Goal: Task Accomplishment & Management: Manage account settings

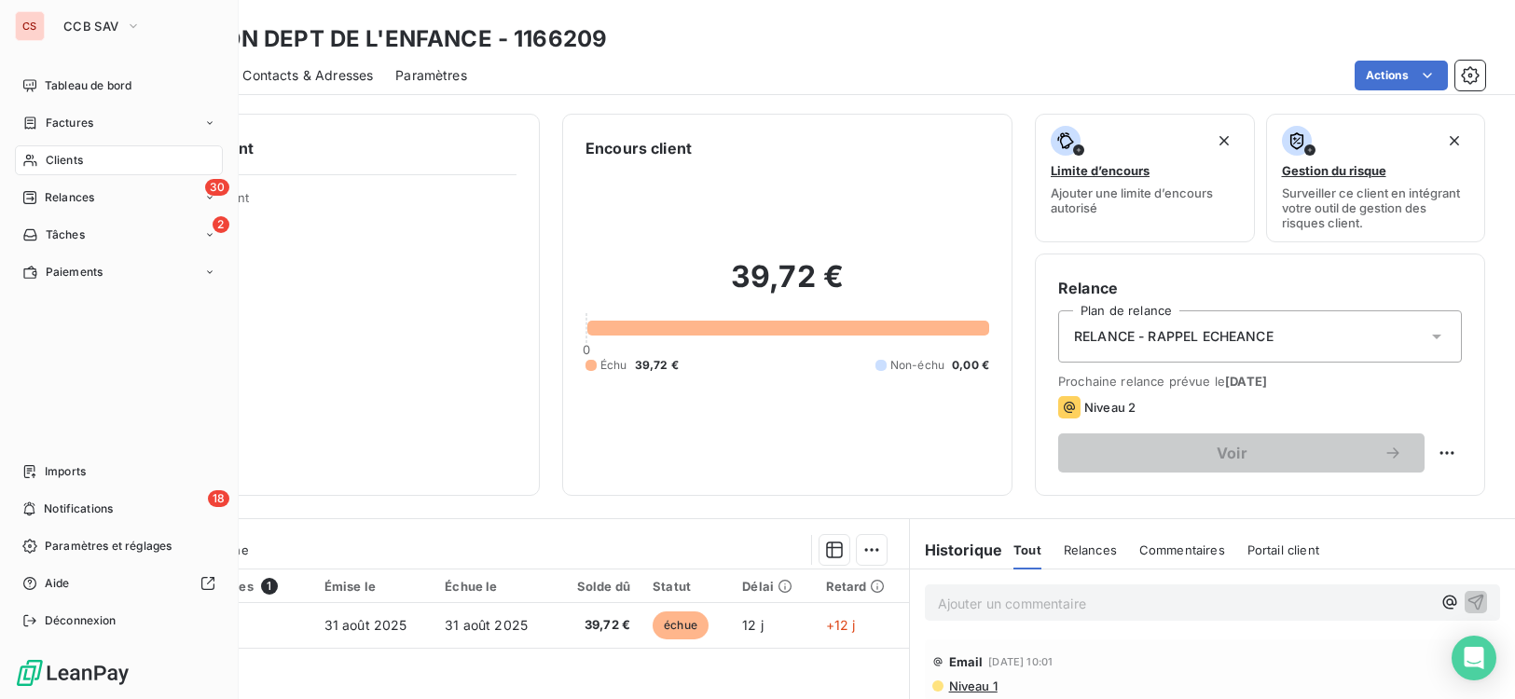
click at [75, 159] on span "Clients" at bounding box center [64, 160] width 37 height 17
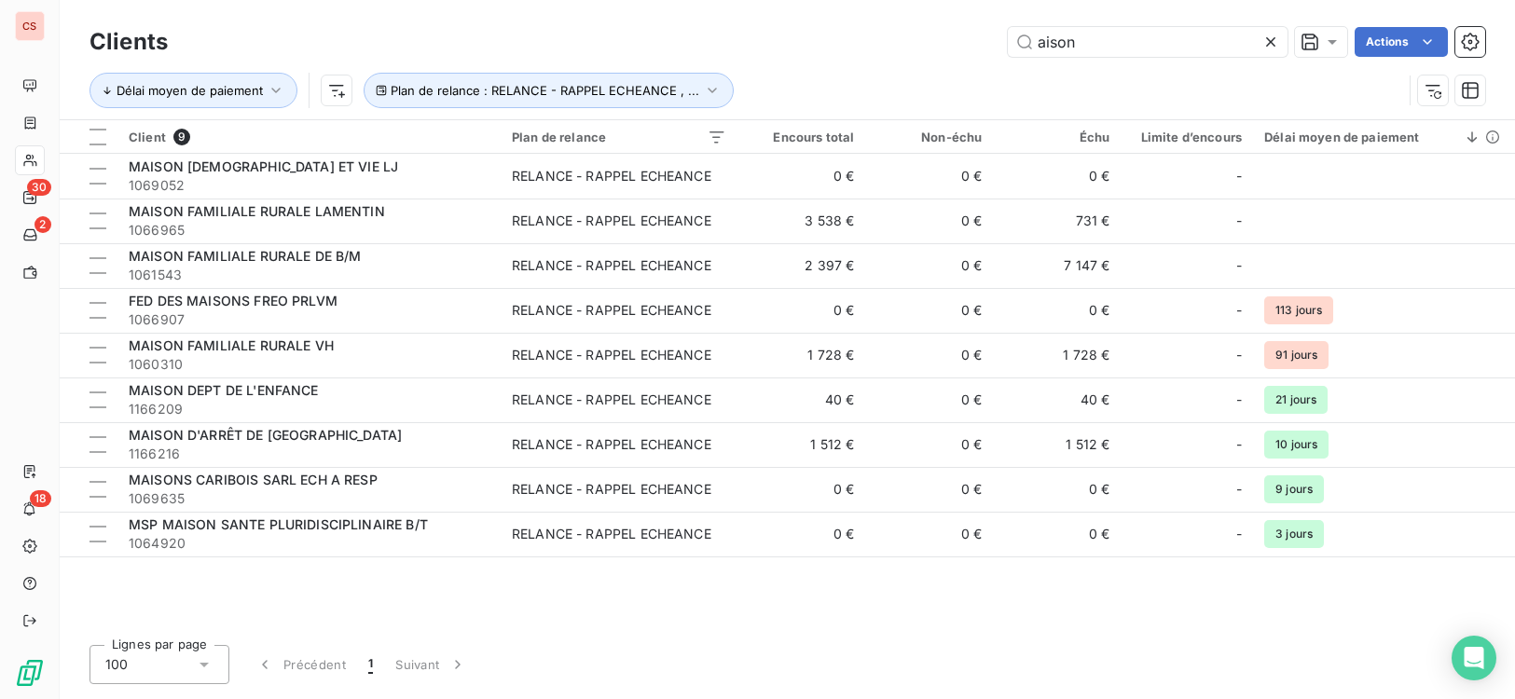
drag, startPoint x: 1097, startPoint y: 49, endPoint x: 928, endPoint y: 62, distance: 169.2
click at [962, 51] on div "aison Actions" at bounding box center [837, 42] width 1295 height 30
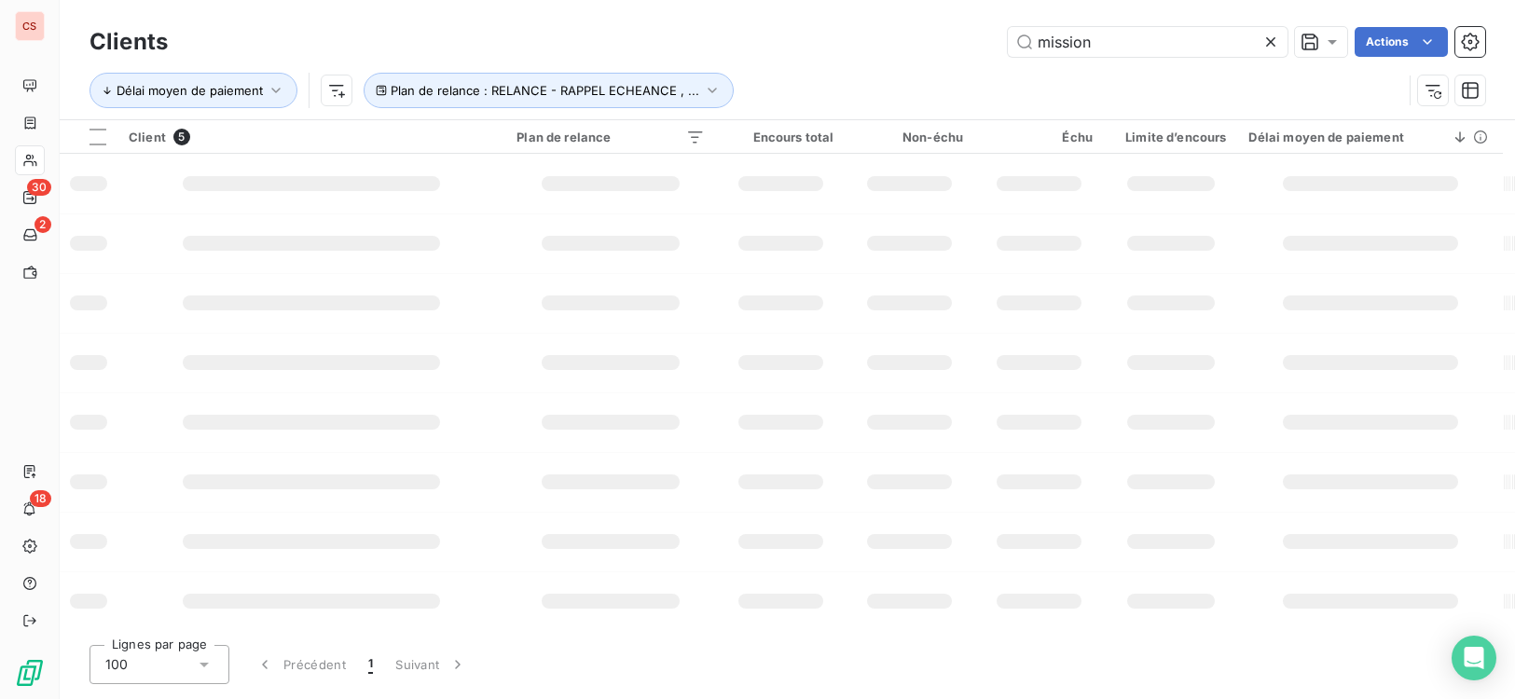
type input "mission"
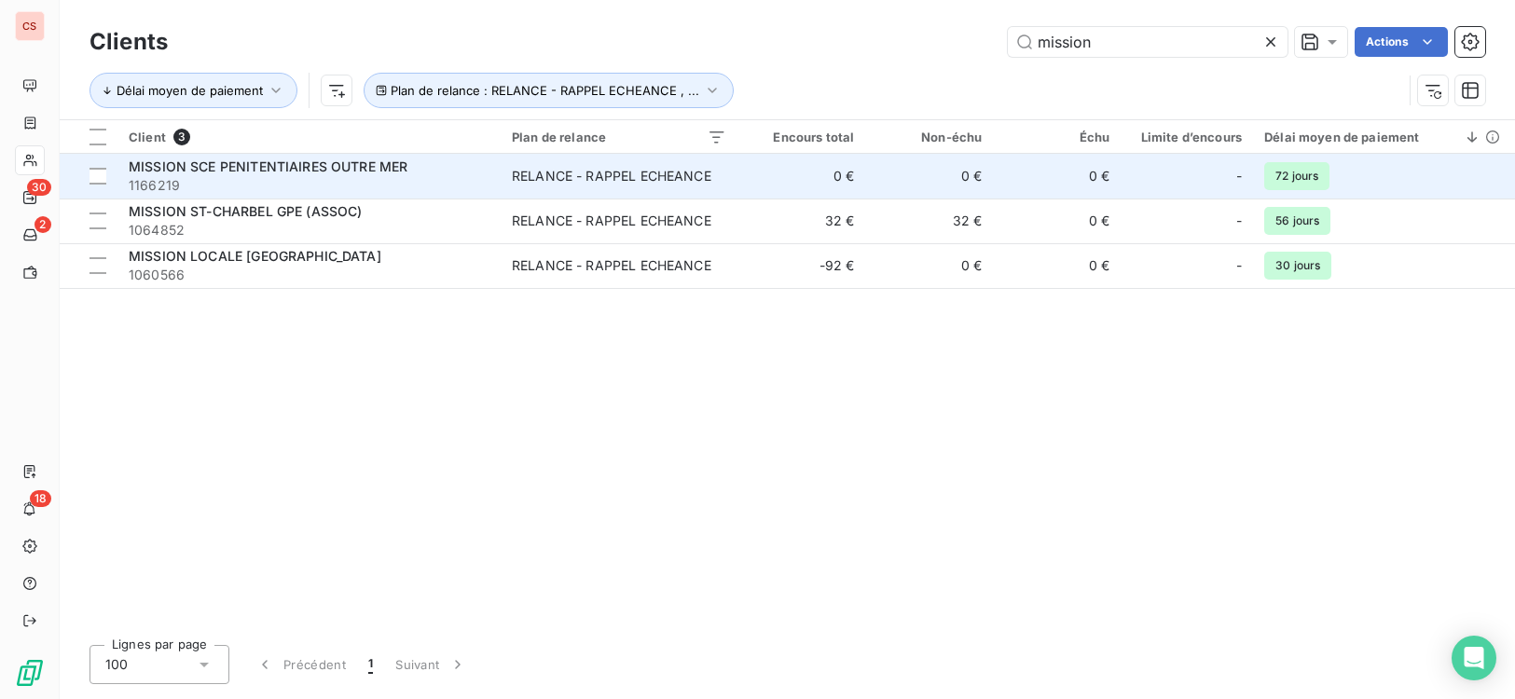
click at [763, 191] on td "0 €" at bounding box center [801, 176] width 128 height 45
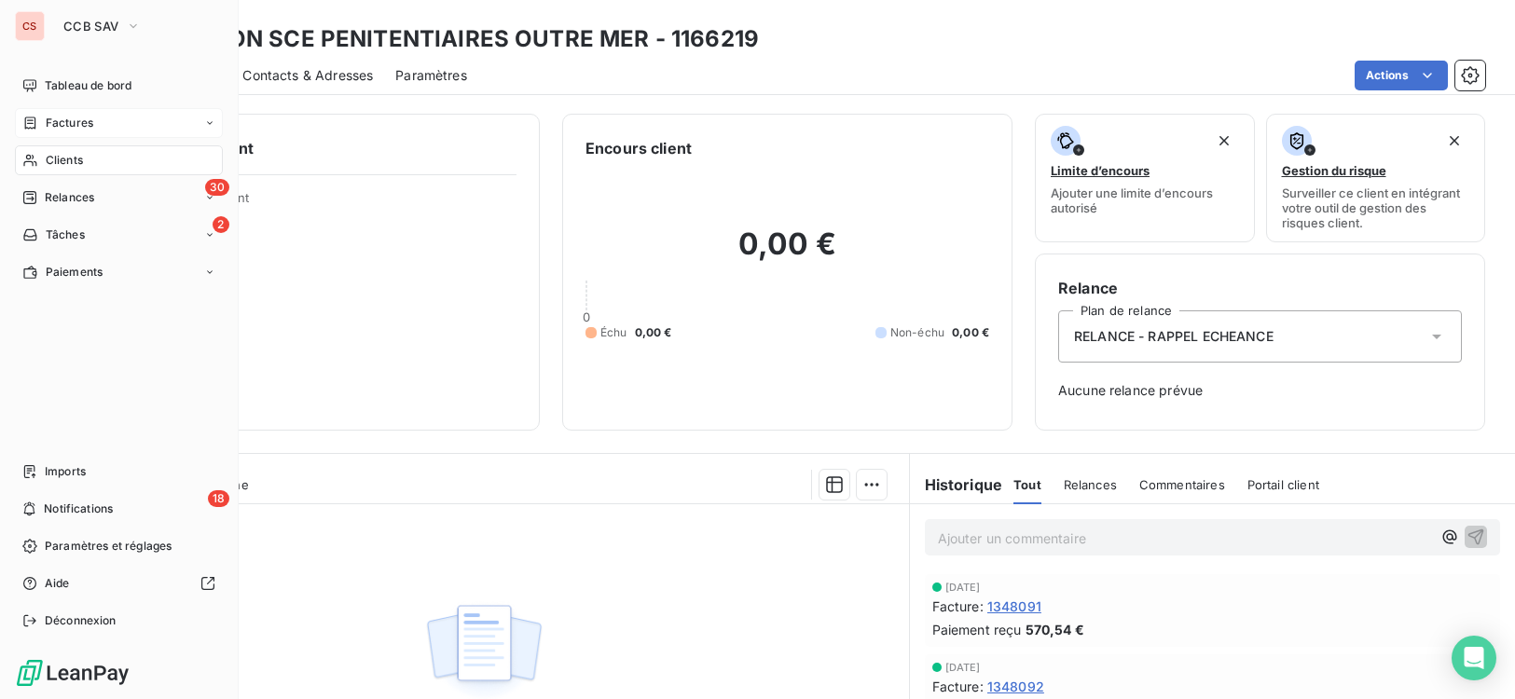
click at [48, 128] on span "Factures" at bounding box center [70, 123] width 48 height 17
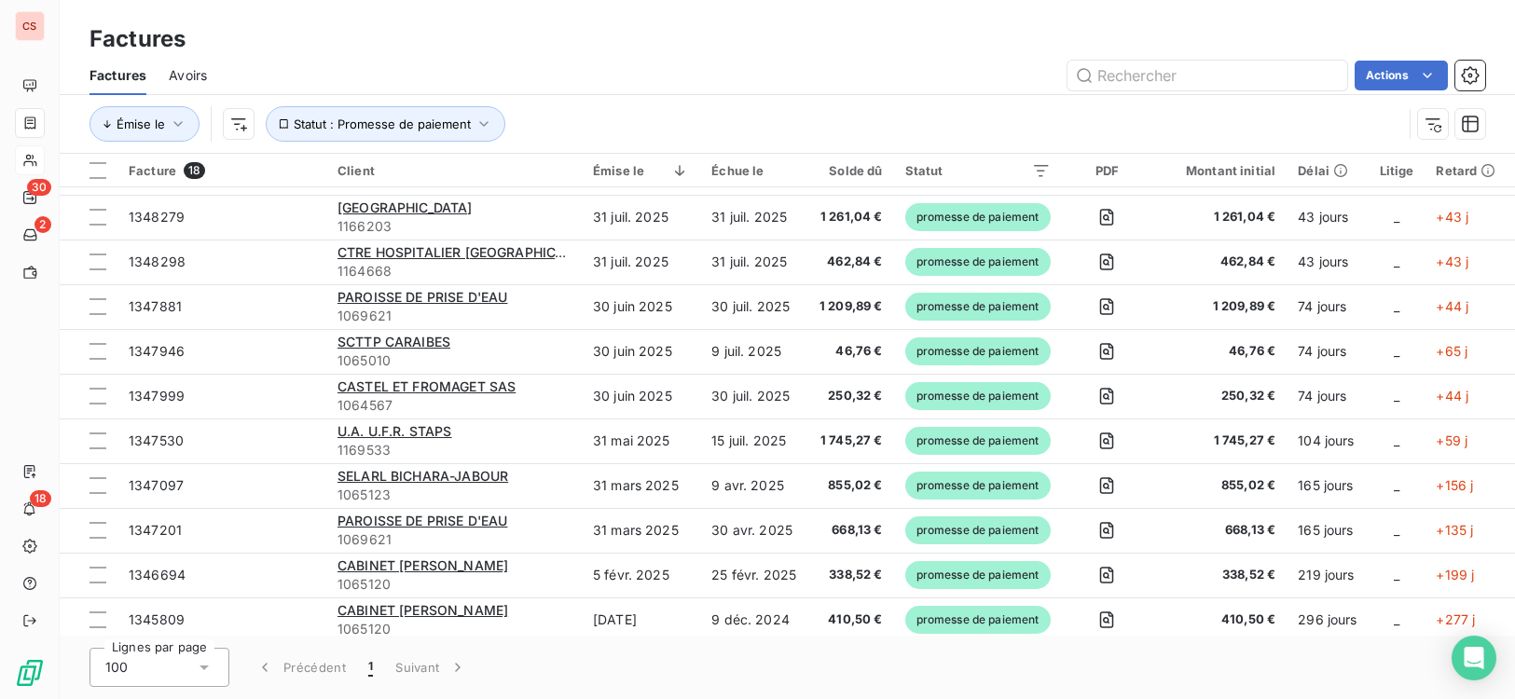
scroll to position [365, 0]
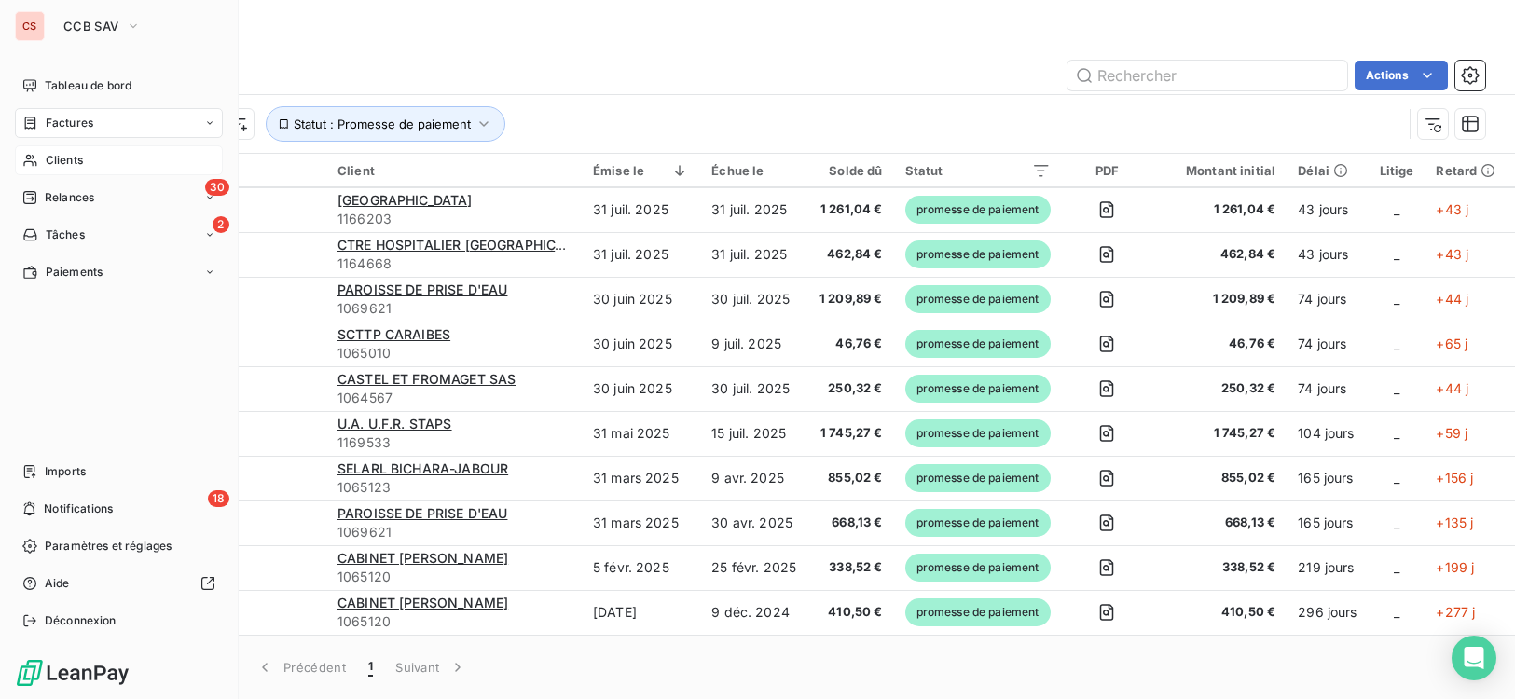
click at [74, 161] on span "Clients" at bounding box center [64, 160] width 37 height 17
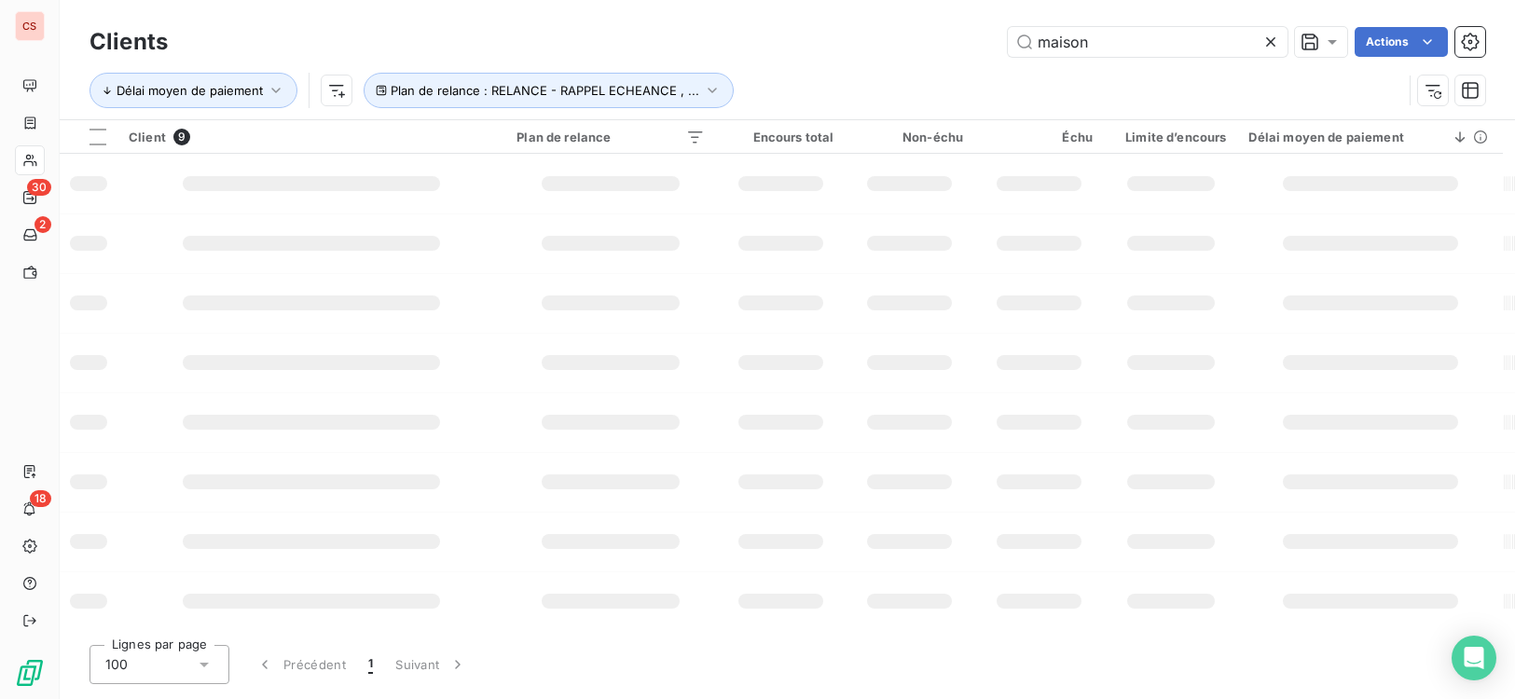
type input "maison"
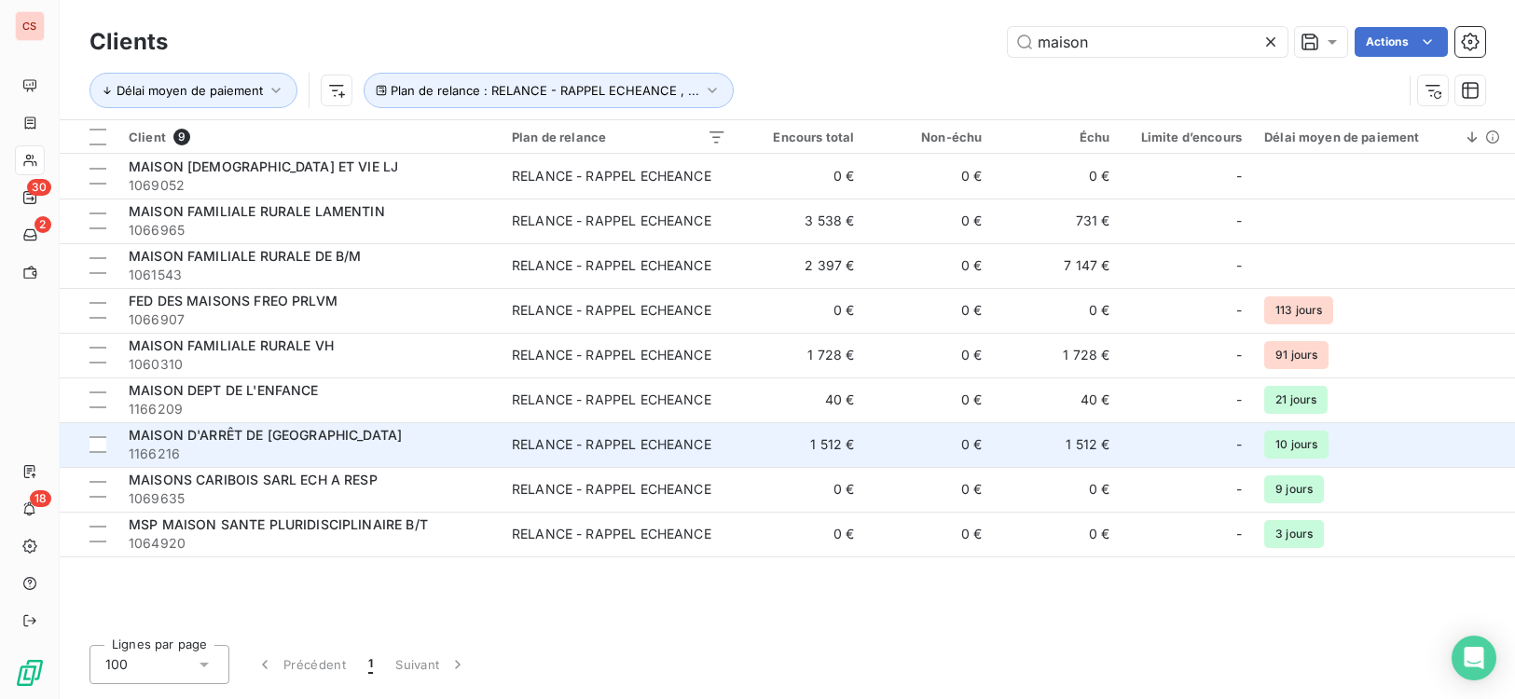
click at [395, 459] on span "1166216" at bounding box center [309, 454] width 361 height 19
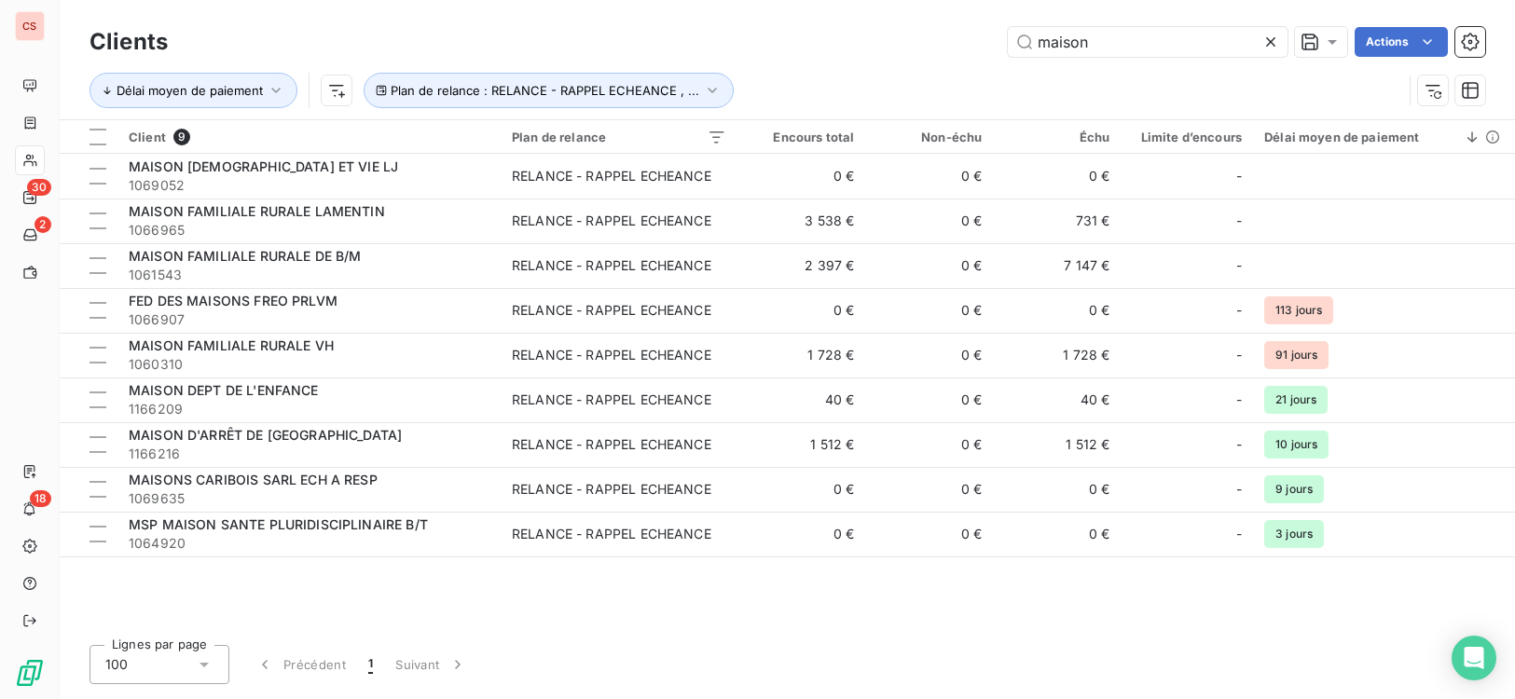
drag, startPoint x: 1094, startPoint y: 49, endPoint x: 871, endPoint y: 38, distance: 223.0
click at [890, 41] on div "maison Actions" at bounding box center [837, 42] width 1295 height 30
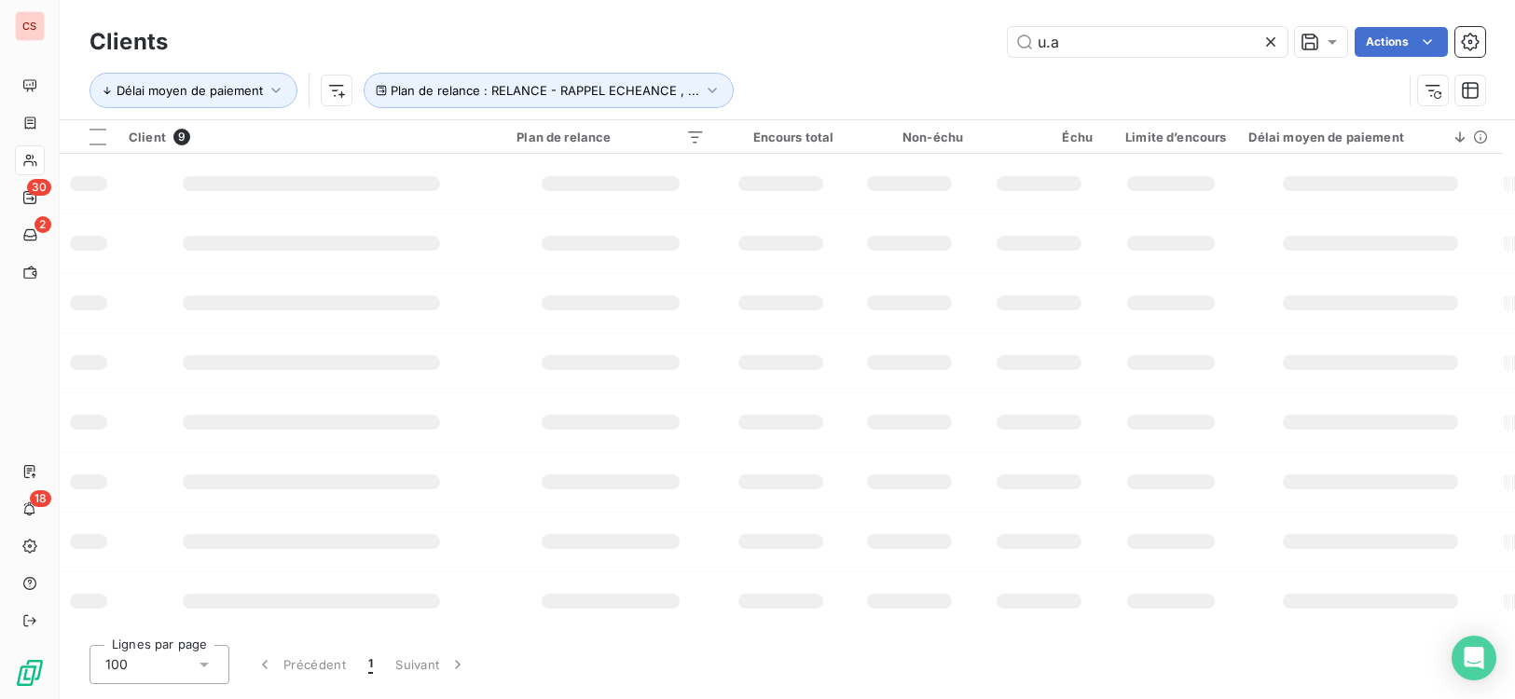
type input "u.a"
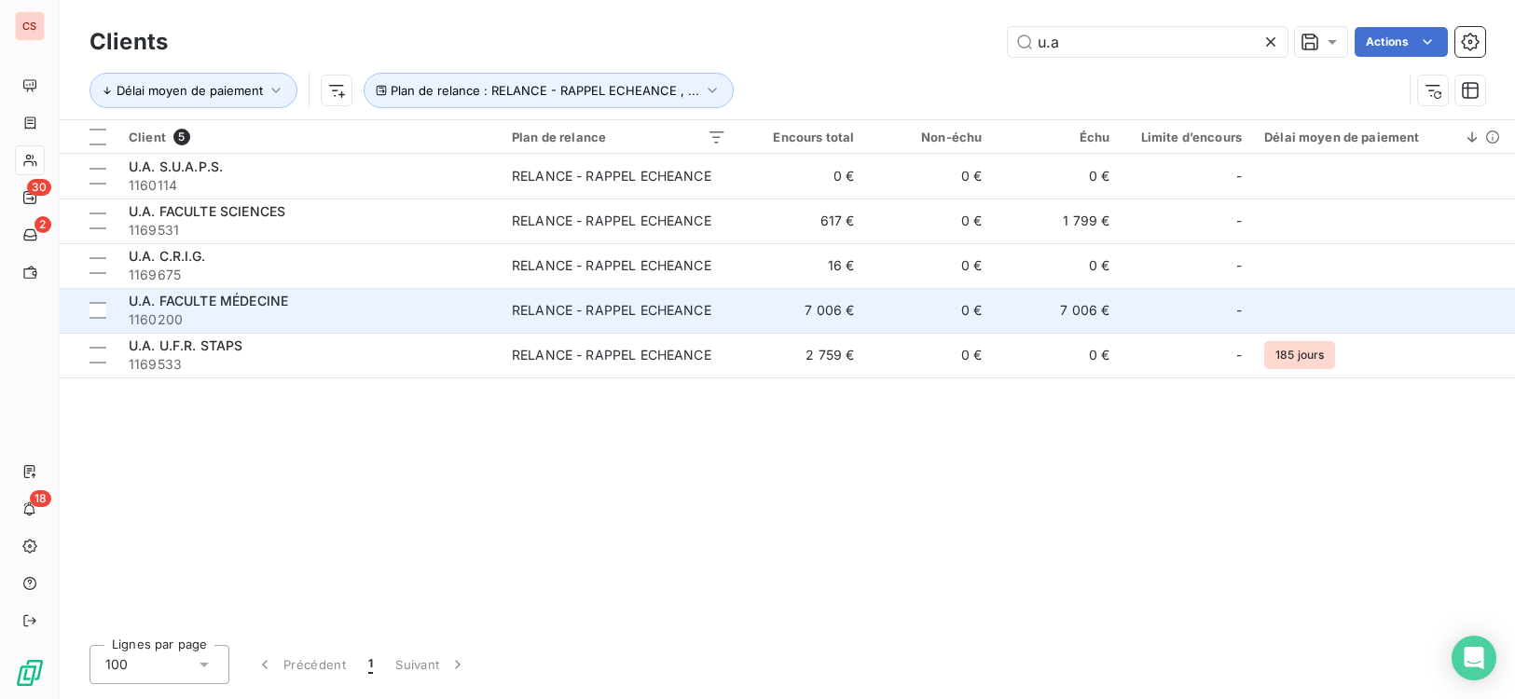
click at [857, 305] on td "7 006 €" at bounding box center [801, 310] width 128 height 45
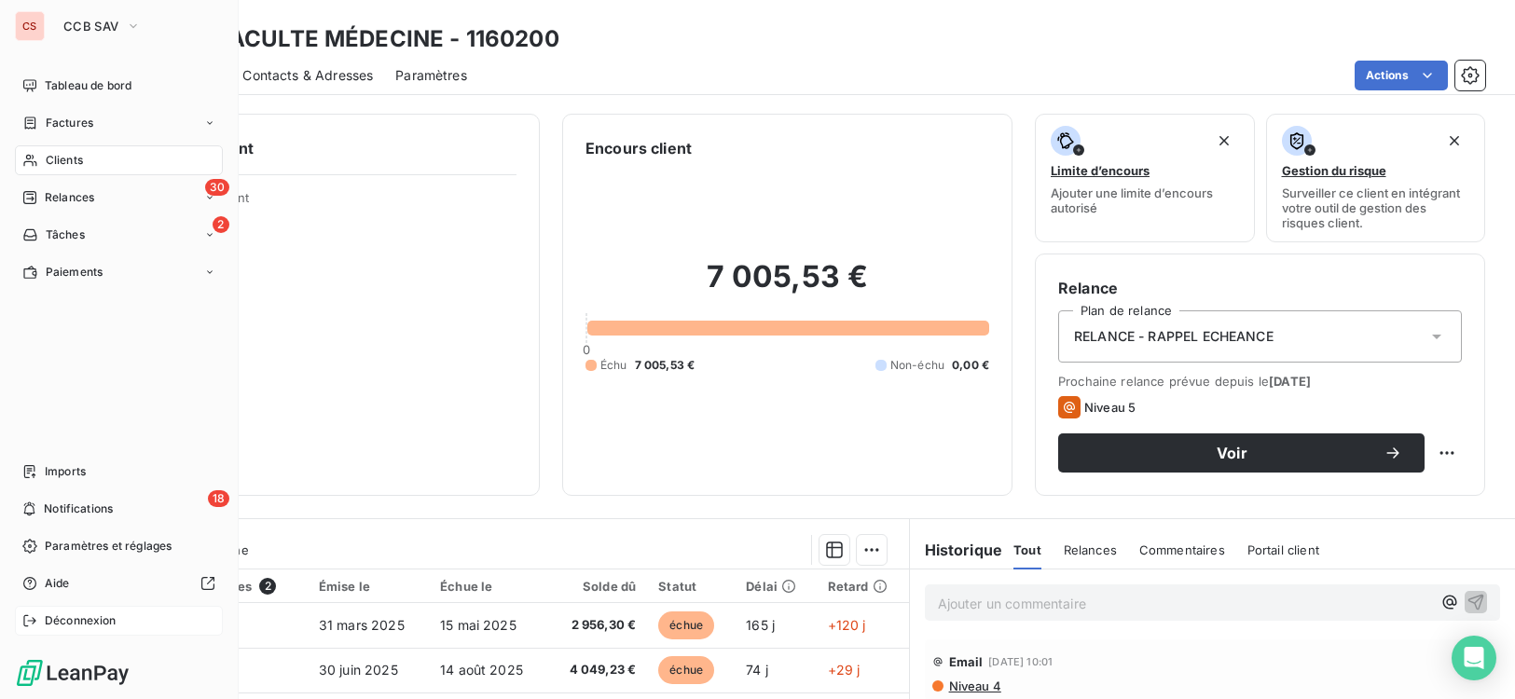
click at [103, 625] on span "Déconnexion" at bounding box center [81, 620] width 72 height 17
